Goal: Information Seeking & Learning: Learn about a topic

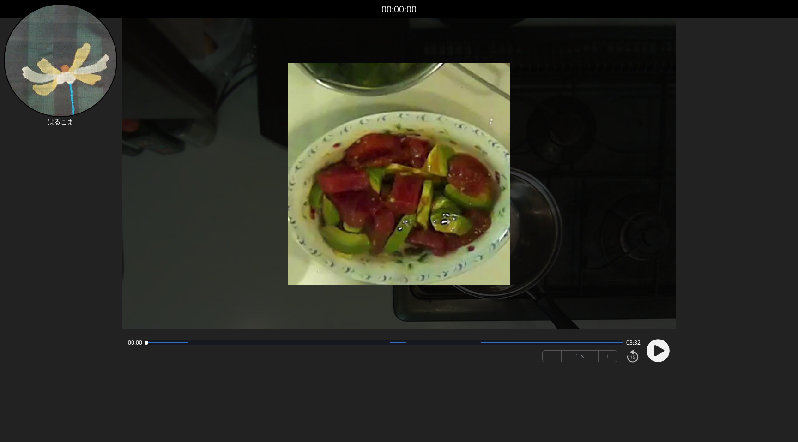
click at [657, 344] on circle at bounding box center [657, 350] width 23 height 23
click at [493, 136] on img at bounding box center [399, 174] width 223 height 223
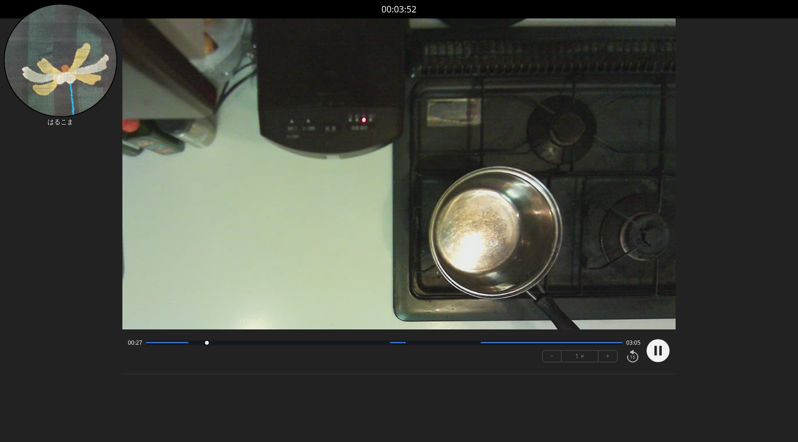
click at [377, 189] on video at bounding box center [398, 173] width 553 height 311
click at [176, 343] on div at bounding box center [167, 342] width 42 height 1
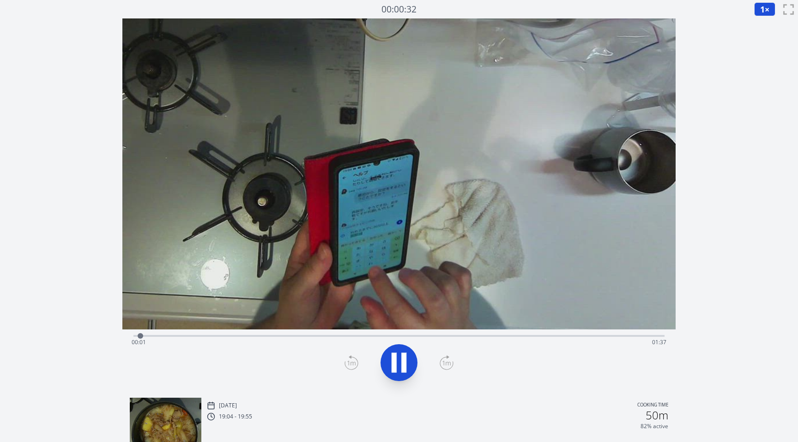
click at [394, 341] on div "Time elapsed: 00:01 Time remaining: 01:37" at bounding box center [399, 342] width 535 height 15
click at [401, 352] on icon at bounding box center [399, 363] width 26 height 26
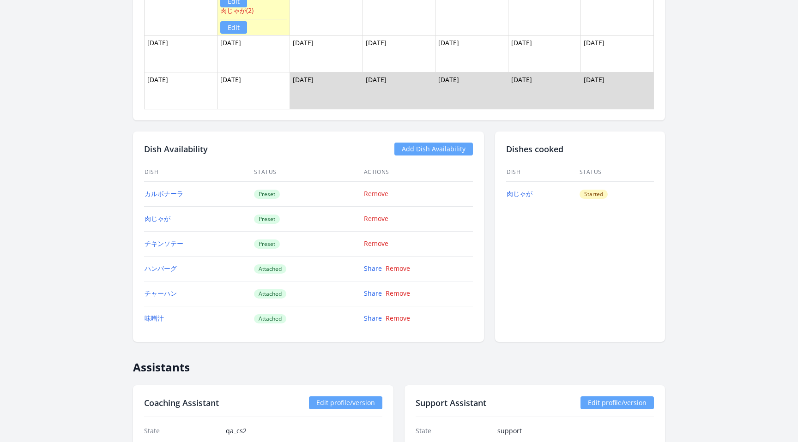
scroll to position [818, 0]
click at [526, 194] on link "肉じゃが" at bounding box center [519, 193] width 26 height 9
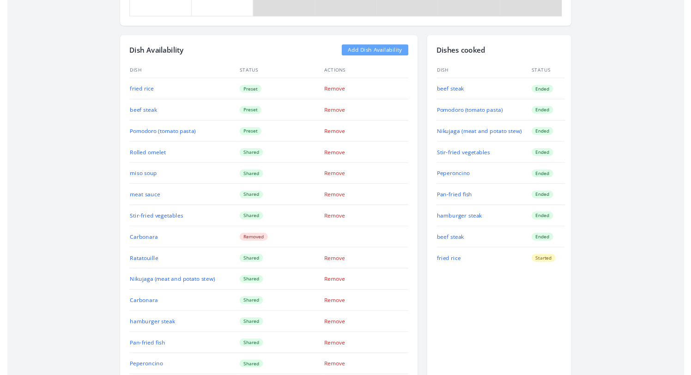
scroll to position [942, 0]
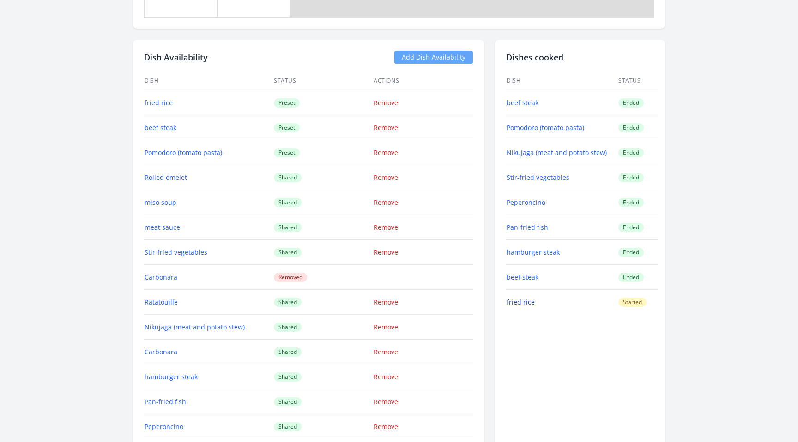
click at [519, 307] on font "fried rice" at bounding box center [520, 302] width 28 height 9
